Goal: Find contact information

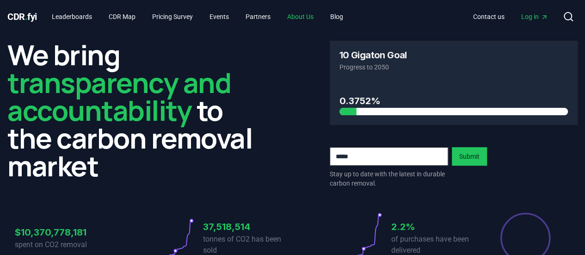
click at [303, 13] on link "About Us" at bounding box center [300, 16] width 41 height 17
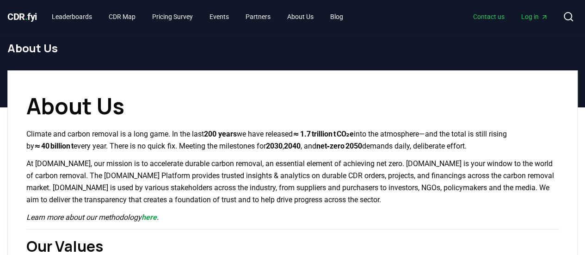
click at [482, 16] on link "Contact us" at bounding box center [489, 16] width 46 height 17
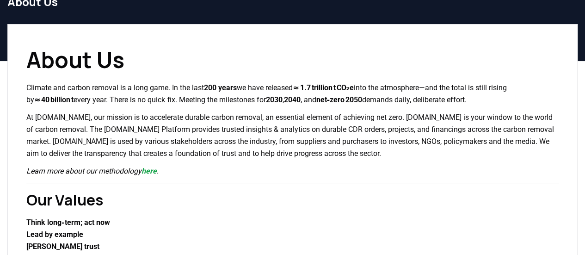
scroll to position [139, 0]
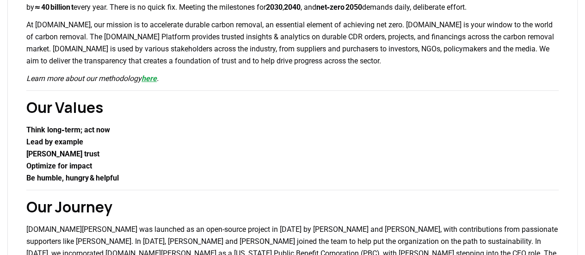
click at [155, 75] on link "here" at bounding box center [149, 78] width 15 height 9
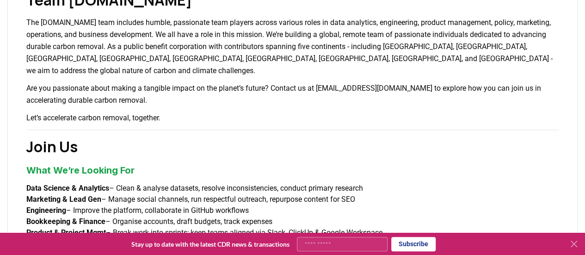
scroll to position [602, 0]
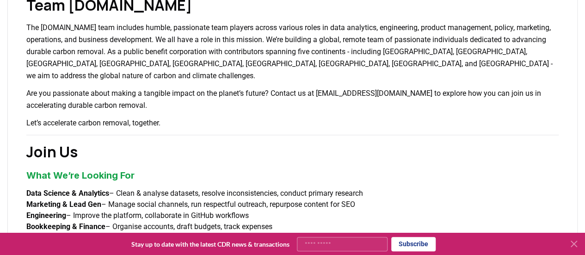
click at [576, 242] on icon at bounding box center [574, 244] width 6 height 6
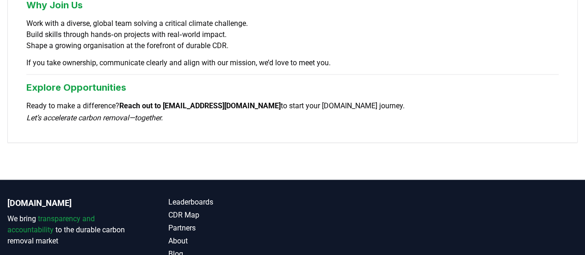
scroll to position [898, 0]
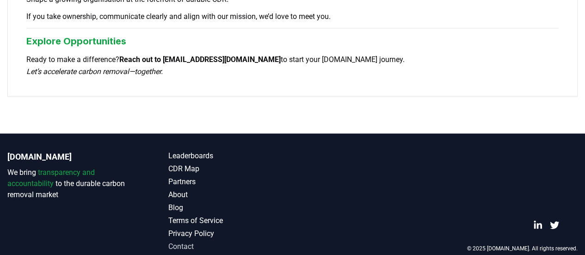
click at [185, 241] on link "Contact" at bounding box center [230, 246] width 124 height 11
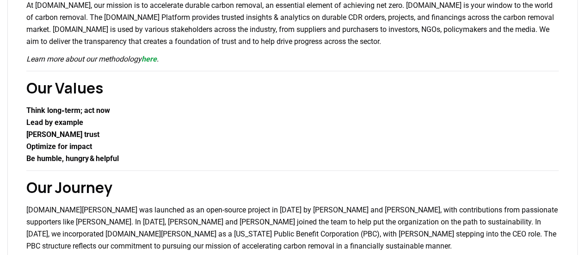
scroll to position [158, 0]
